Goal: Task Accomplishment & Management: Use online tool/utility

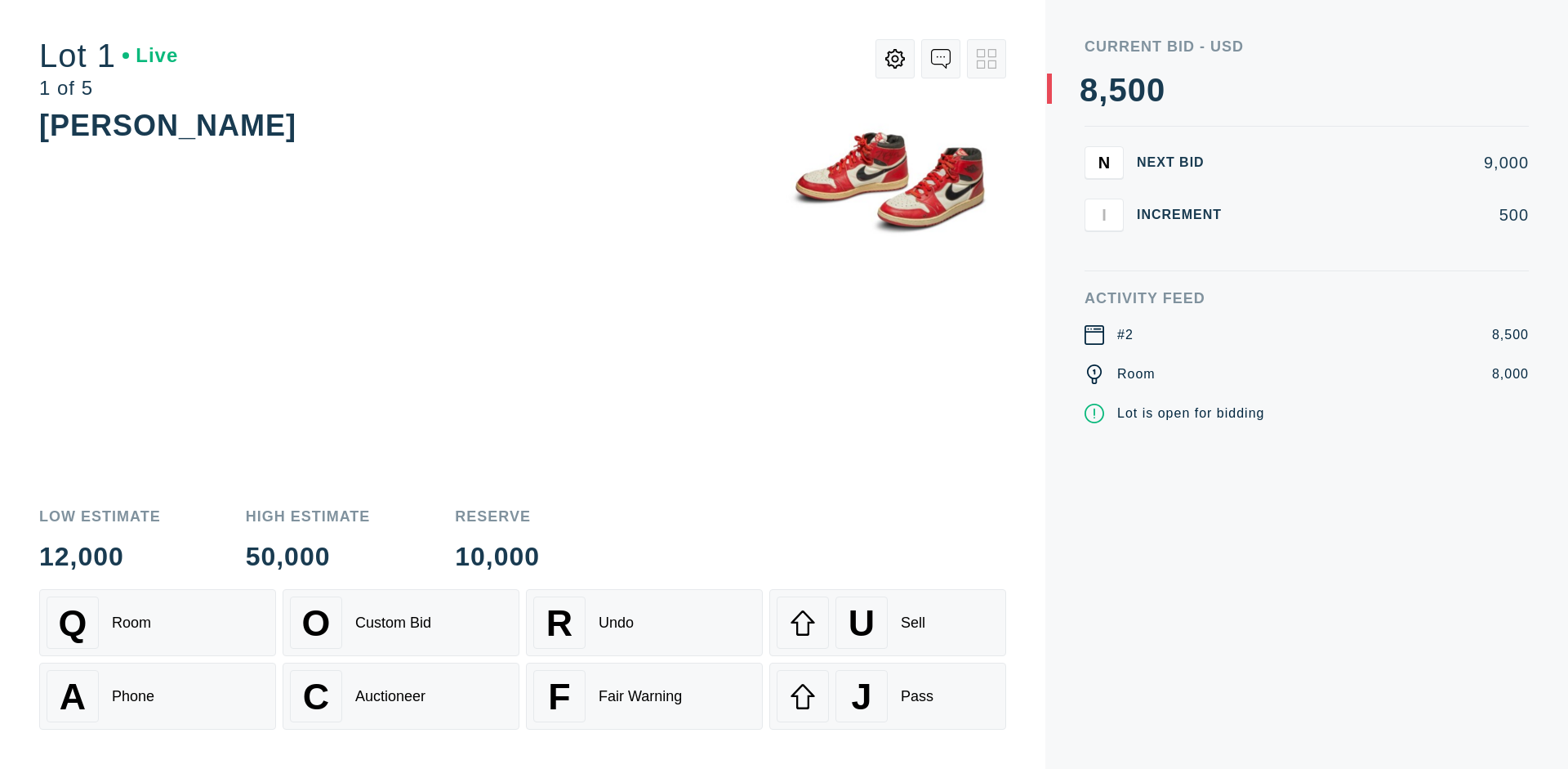
click at [158, 622] on div "Q Room" at bounding box center [158, 622] width 222 height 52
click at [158, 696] on div "A Phone" at bounding box center [158, 696] width 222 height 52
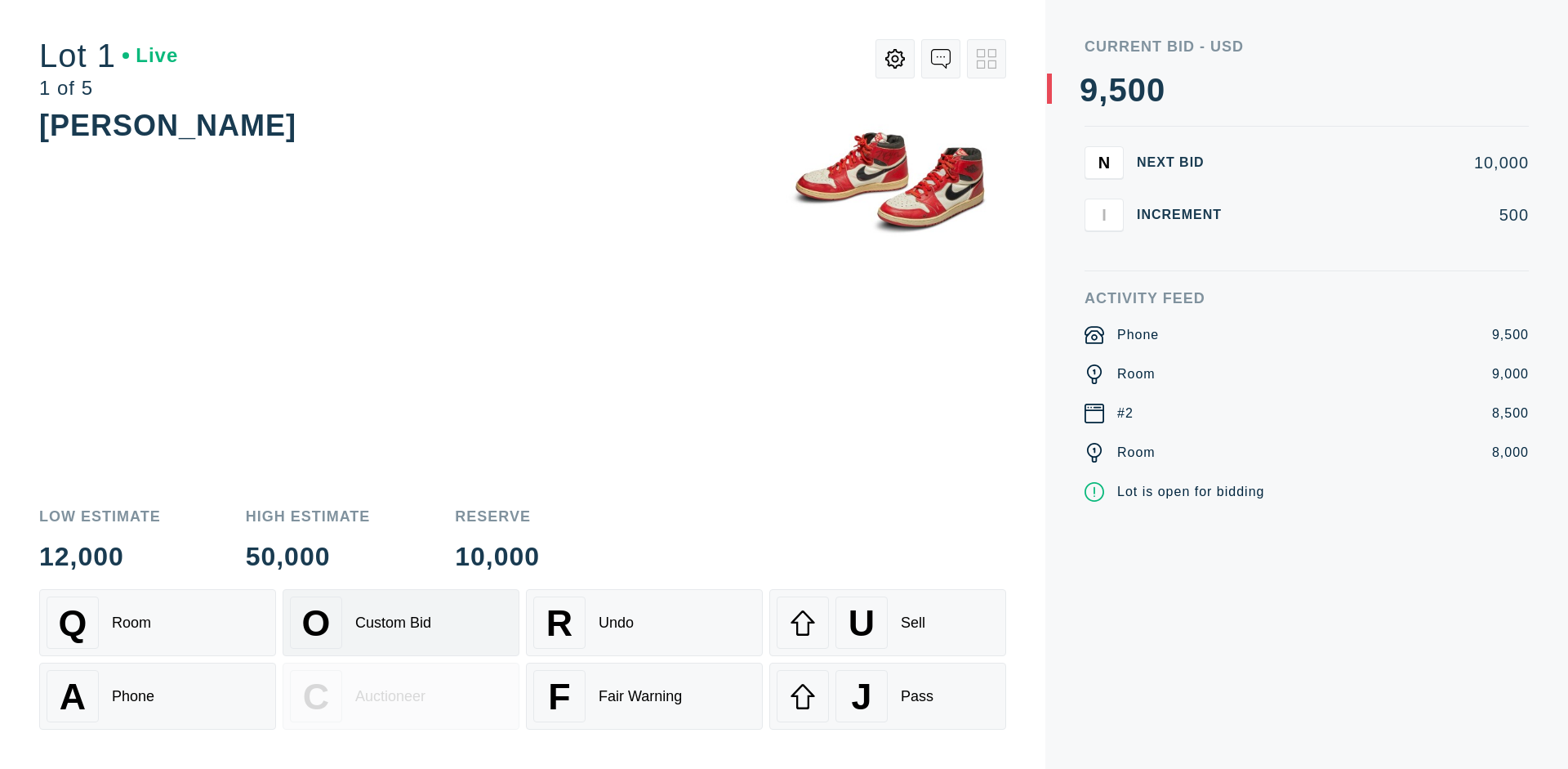
click at [401, 622] on div "Custom Bid" at bounding box center [394, 623] width 76 height 18
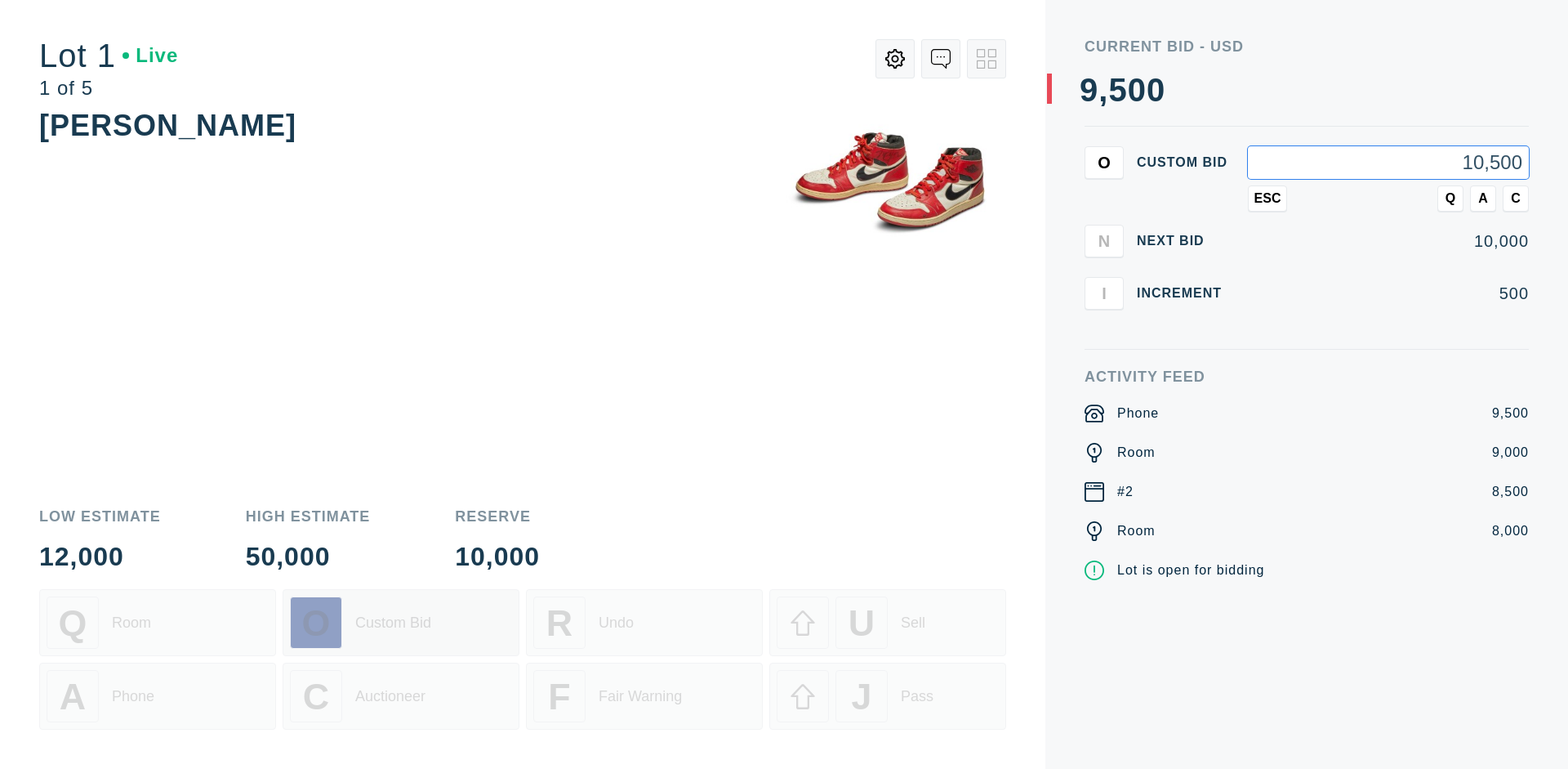
type input "10,500"
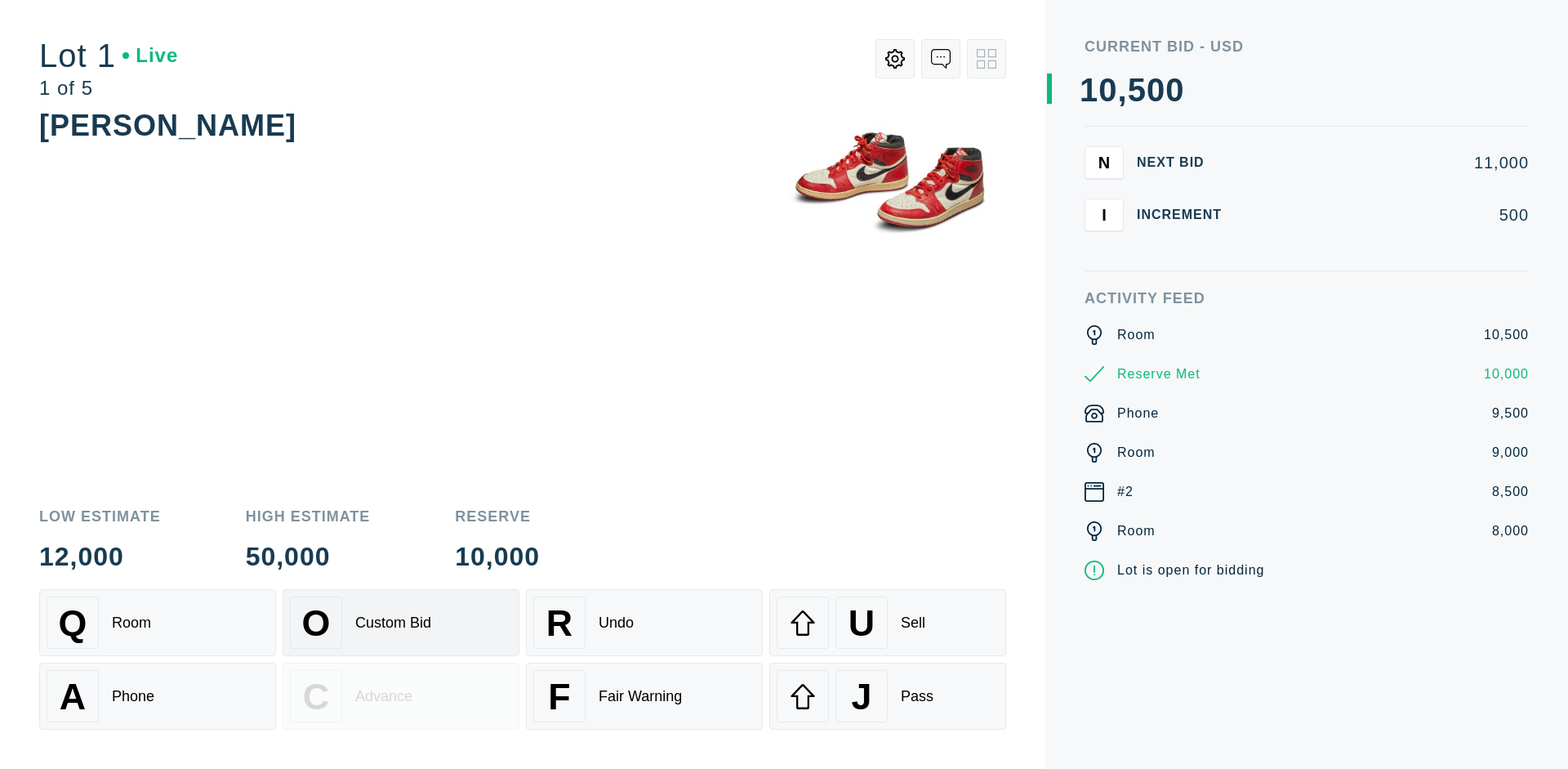
click at [401, 622] on div "Custom Bid" at bounding box center [394, 623] width 76 height 18
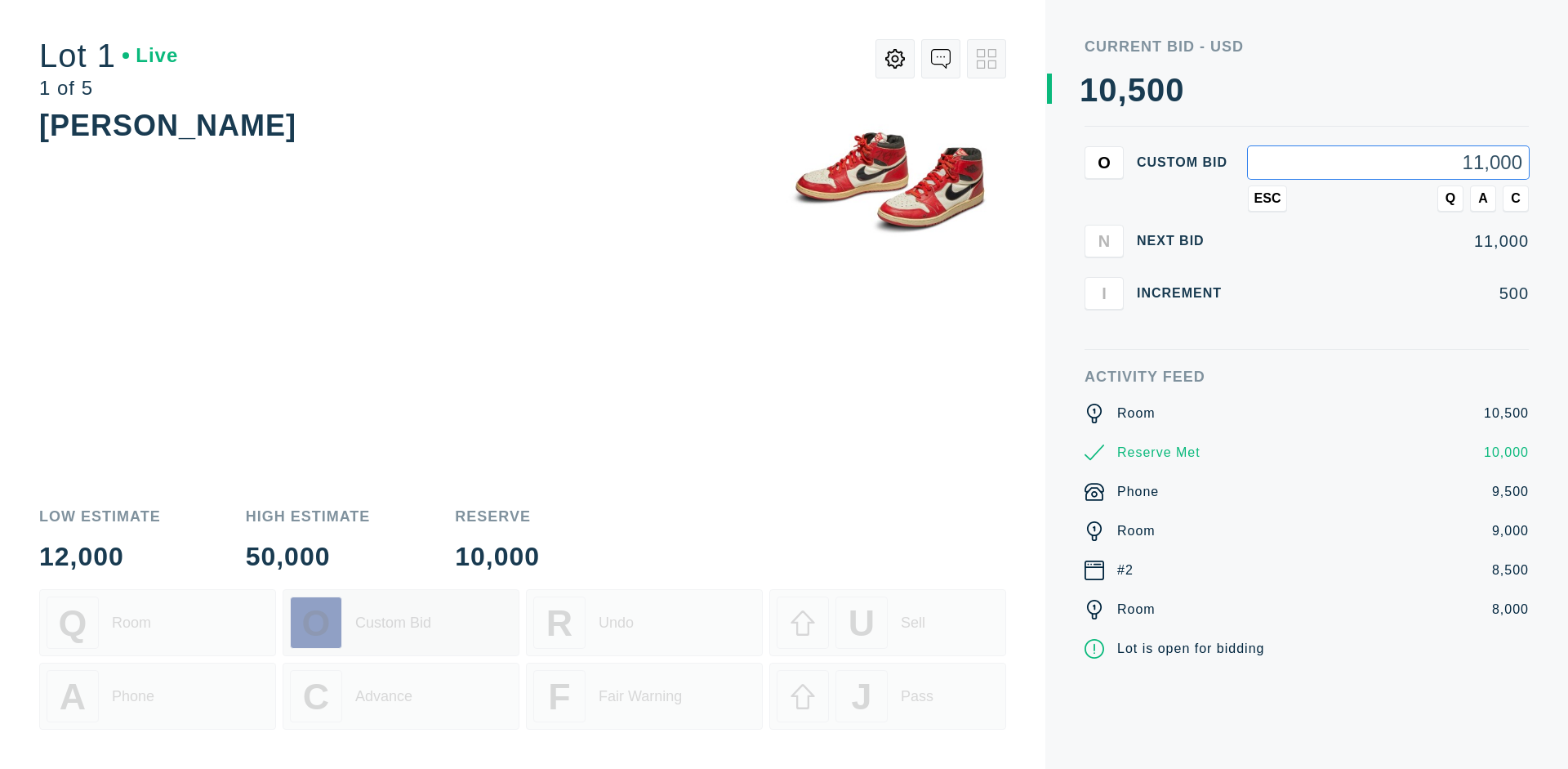
type input "11,000"
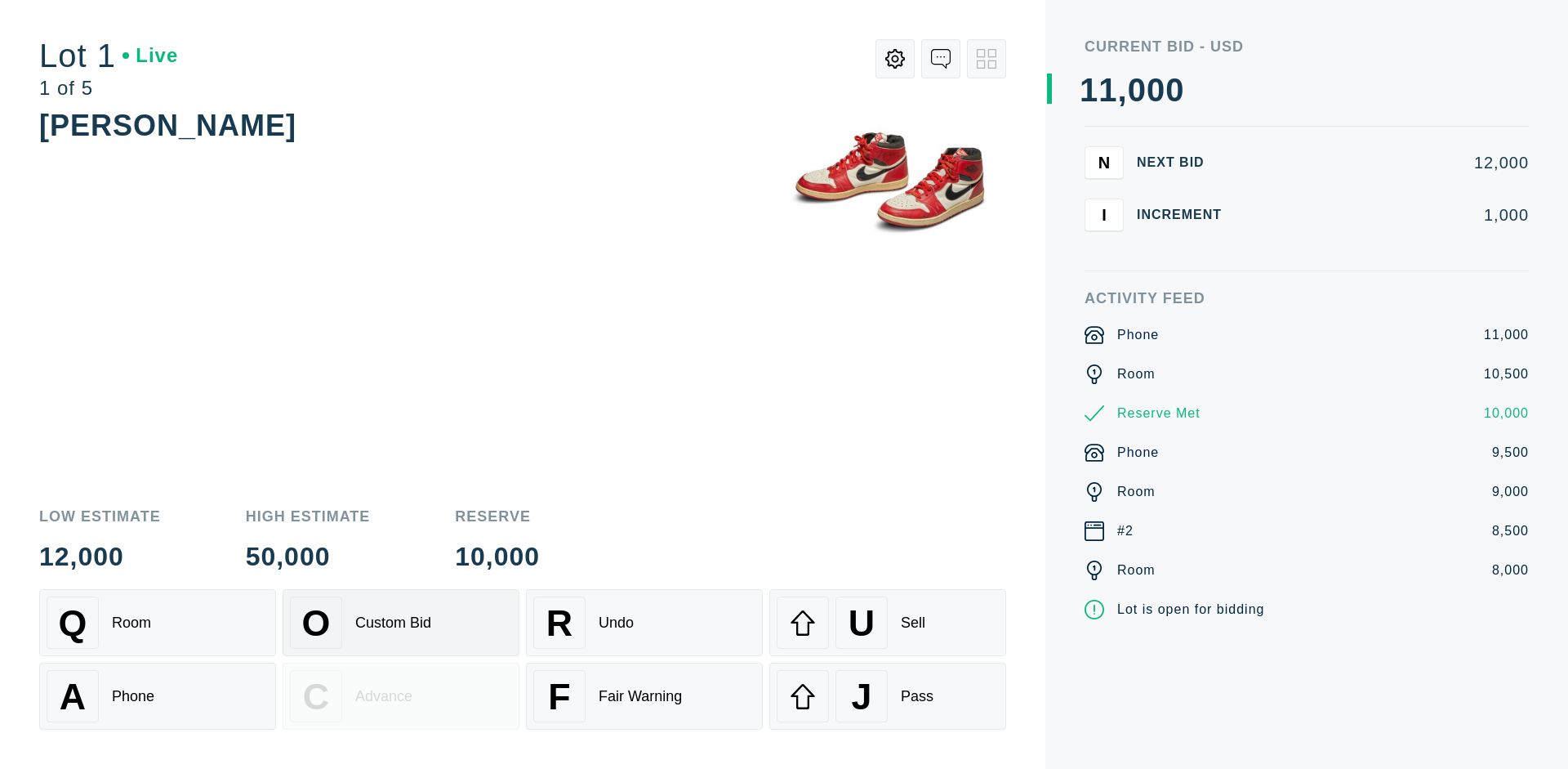
click at [158, 622] on div "Q Room" at bounding box center [158, 622] width 222 height 52
